Goal: Find specific page/section: Find specific page/section

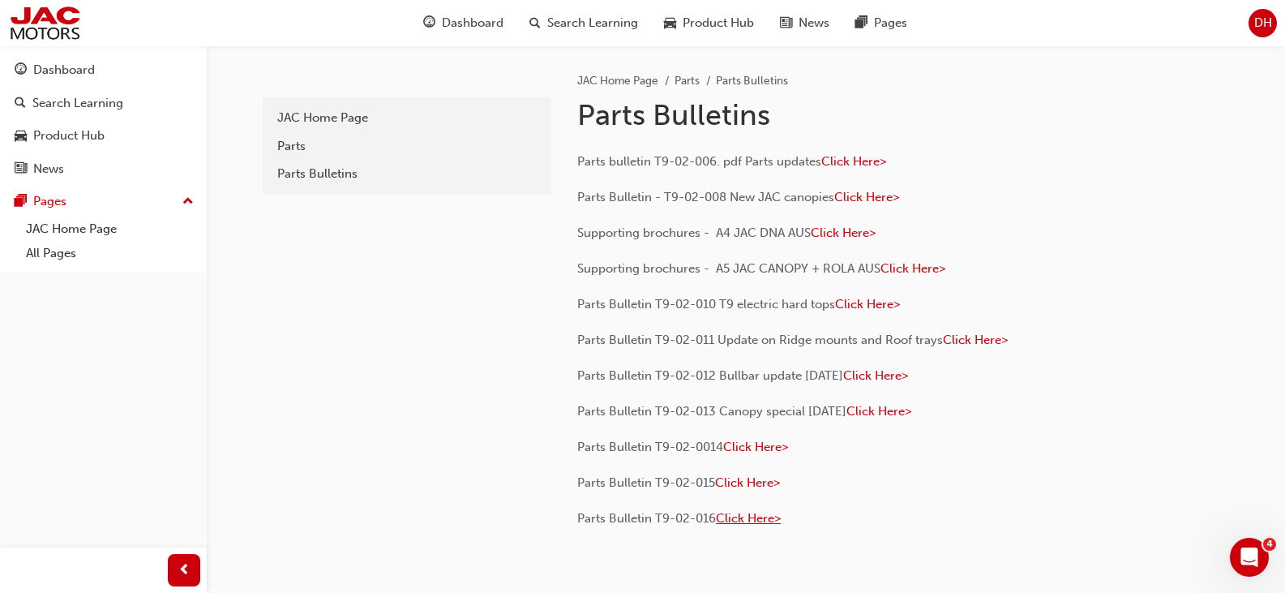
click at [751, 518] on span "Click Here>" at bounding box center [748, 518] width 65 height 15
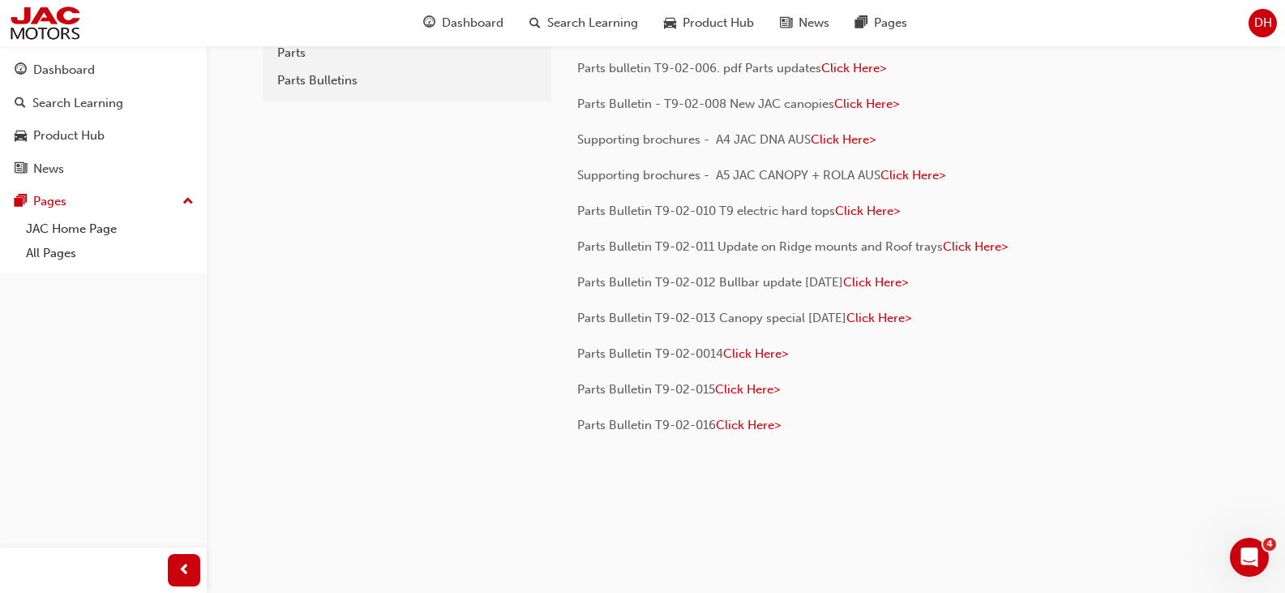
scroll to position [96, 0]
click at [764, 387] on span "Click Here>" at bounding box center [747, 386] width 65 height 15
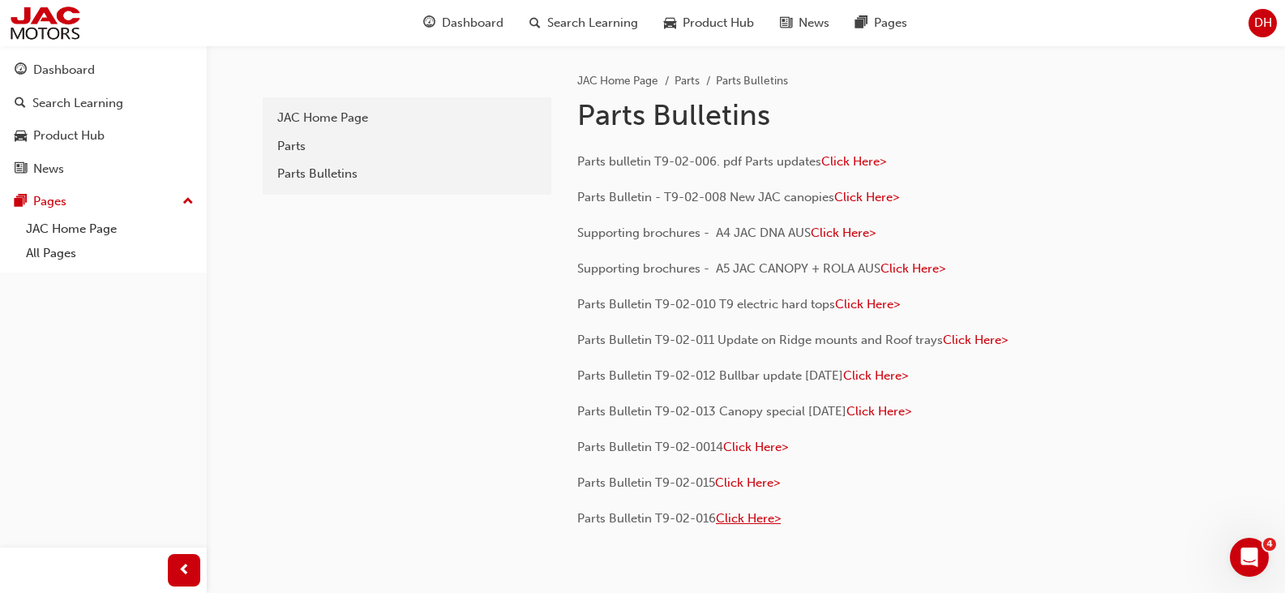
click at [739, 515] on span "Click Here>" at bounding box center [748, 518] width 65 height 15
click at [751, 441] on span "Click Here>" at bounding box center [755, 446] width 65 height 15
click at [893, 409] on span "Click Here>" at bounding box center [878, 411] width 65 height 15
click at [869, 302] on span "Click Here>" at bounding box center [867, 304] width 65 height 15
click at [945, 262] on span "Click Here>" at bounding box center [912, 268] width 65 height 15
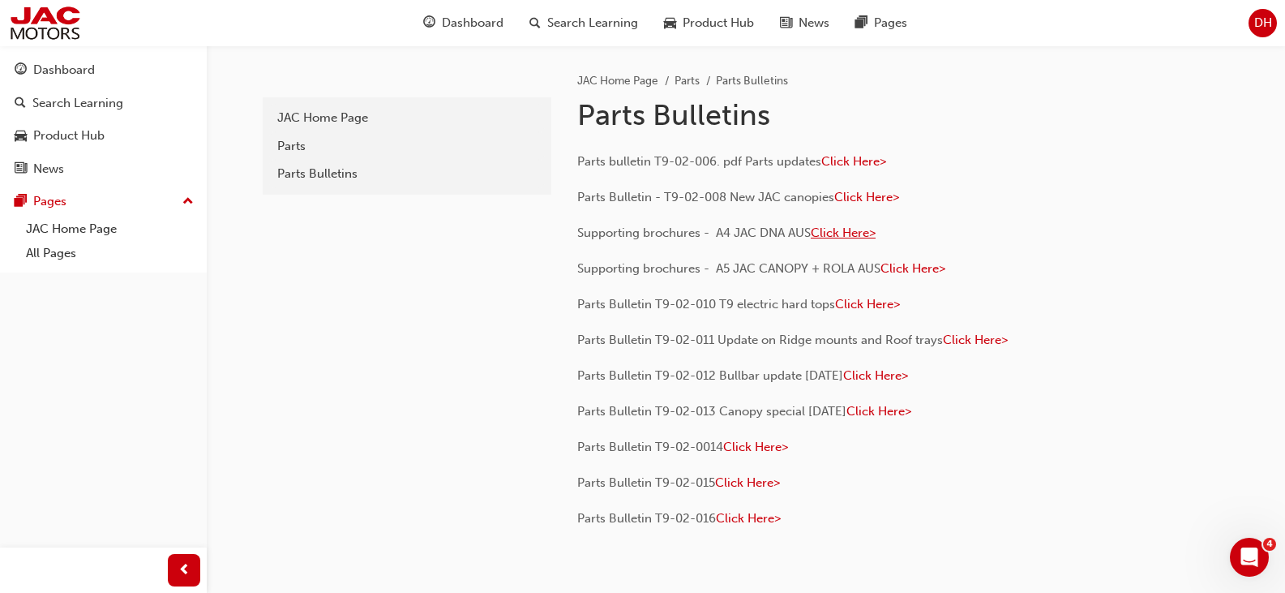
click at [864, 229] on span "Click Here>" at bounding box center [843, 232] width 65 height 15
click at [866, 193] on span "Click Here>" at bounding box center [866, 197] width 65 height 15
click at [864, 156] on span "Click Here>" at bounding box center [853, 161] width 65 height 15
